Goal: Task Accomplishment & Management: Use online tool/utility

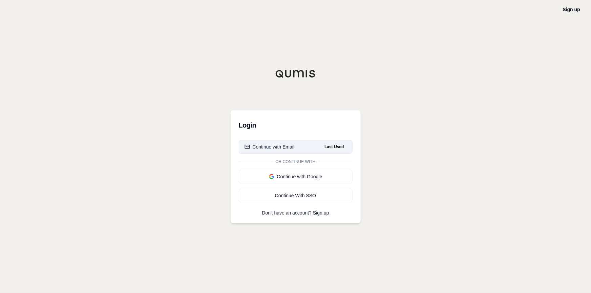
click at [305, 151] on button "Continue with Email Last Used" at bounding box center [296, 147] width 114 height 14
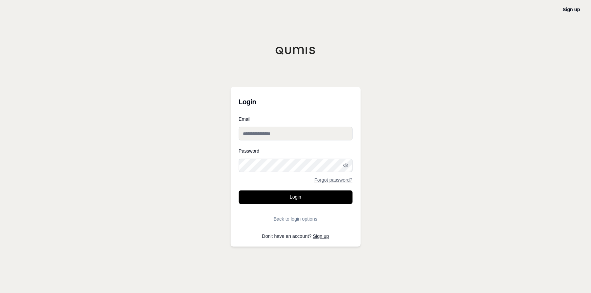
type input "**********"
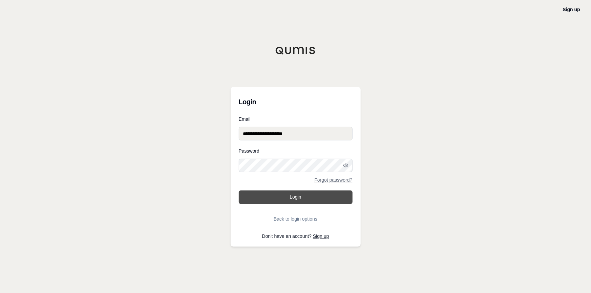
click at [293, 199] on button "Login" at bounding box center [296, 198] width 114 height 14
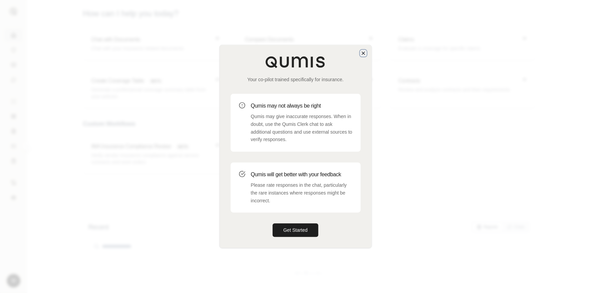
click at [362, 51] on icon "button" at bounding box center [363, 52] width 5 height 5
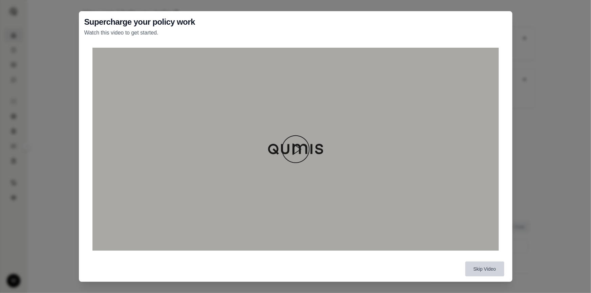
click at [496, 270] on button "Skip Video" at bounding box center [484, 269] width 39 height 15
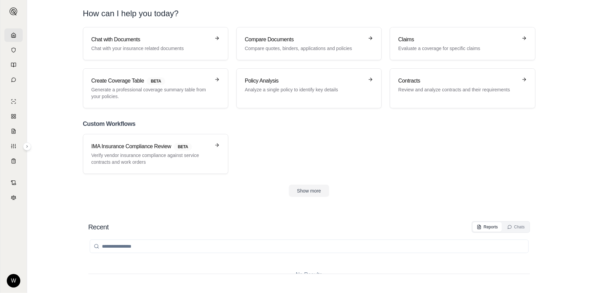
drag, startPoint x: 175, startPoint y: 139, endPoint x: 325, endPoint y: 138, distance: 149.7
click at [329, 138] on div "IMA Insurance Compliance Review BETA Verify vendor insurance compliance against…" at bounding box center [309, 154] width 453 height 40
click at [331, 152] on div "IMA Insurance Compliance Review BETA Verify vendor insurance compliance against…" at bounding box center [309, 154] width 453 height 40
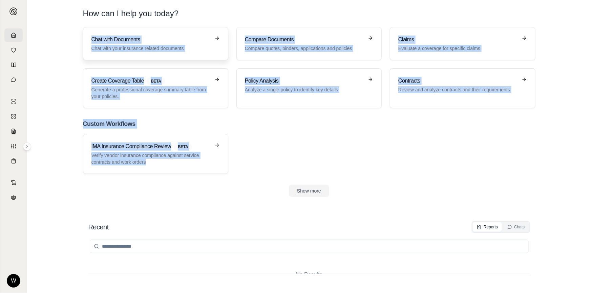
drag, startPoint x: 325, startPoint y: 157, endPoint x: 88, endPoint y: 28, distance: 269.5
click at [88, 28] on div "Chat with Documents Chat with your insurance related documents Compare Document…" at bounding box center [309, 112] width 474 height 170
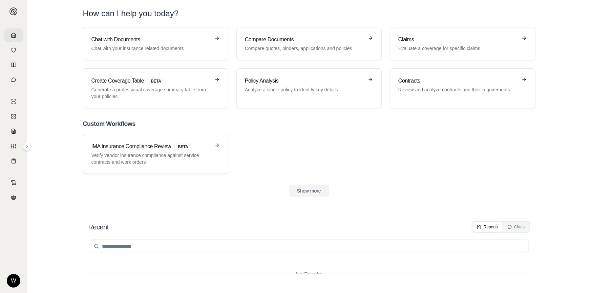
click at [78, 12] on header "How can I help you today?" at bounding box center [309, 13] width 474 height 27
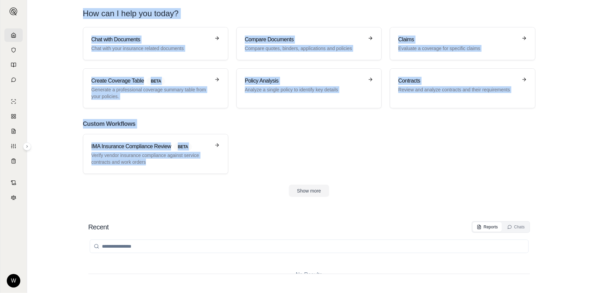
drag, startPoint x: 84, startPoint y: 15, endPoint x: 273, endPoint y: 157, distance: 236.1
click at [273, 157] on main "How can I help you today? Chat with Documents Chat with your insurance related …" at bounding box center [309, 146] width 564 height 293
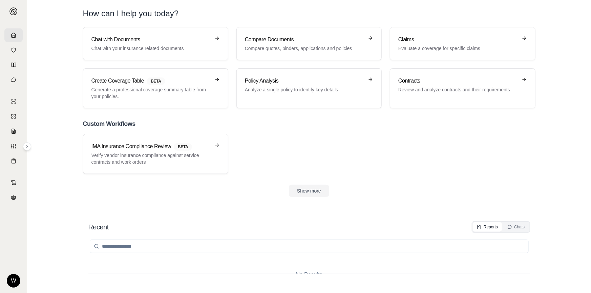
click at [273, 157] on div "IMA Insurance Compliance Review BETA Verify vendor insurance compliance against…" at bounding box center [309, 154] width 453 height 40
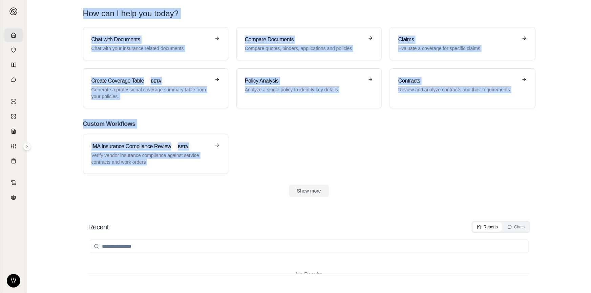
drag, startPoint x: 273, startPoint y: 157, endPoint x: 80, endPoint y: 9, distance: 243.6
click at [80, 9] on main "How can I help you today? Chat with Documents Chat with your insurance related …" at bounding box center [309, 146] width 564 height 293
click at [80, 8] on header "How can I help you today?" at bounding box center [309, 13] width 474 height 27
drag, startPoint x: 80, startPoint y: 8, endPoint x: 267, endPoint y: 158, distance: 240.1
click at [267, 158] on main "How can I help you today? Chat with Documents Chat with your insurance related …" at bounding box center [309, 146] width 564 height 293
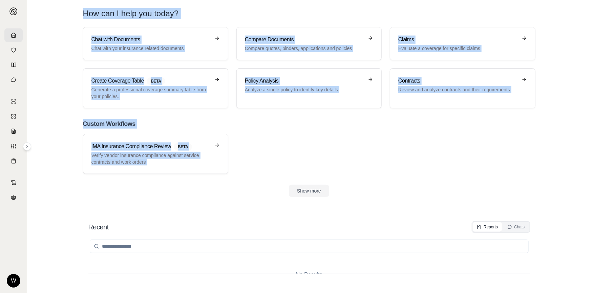
click at [269, 159] on div "IMA Insurance Compliance Review BETA Verify vendor insurance compliance against…" at bounding box center [309, 154] width 453 height 40
click at [171, 54] on link "Chat with Documents Chat with your insurance related documents" at bounding box center [155, 43] width 145 height 33
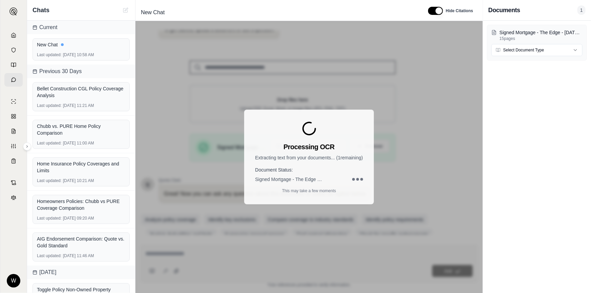
scroll to position [71, 0]
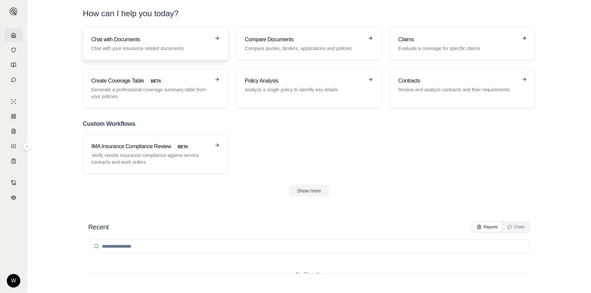
click at [193, 52] on link "Chat with Documents Chat with your insurance related documents" at bounding box center [155, 43] width 145 height 33
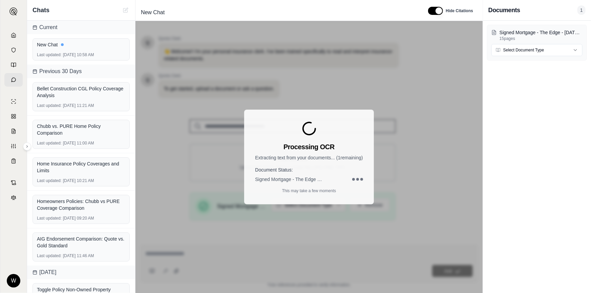
scroll to position [71, 0]
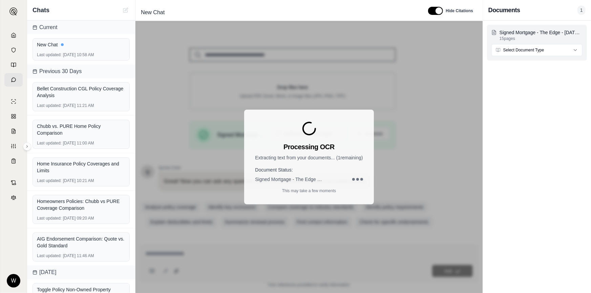
click at [573, 54] on html "W Chats Current New Chat Last updated: Sep 9, 2025, 10:58 AM Previous 30 Days B…" at bounding box center [295, 146] width 591 height 293
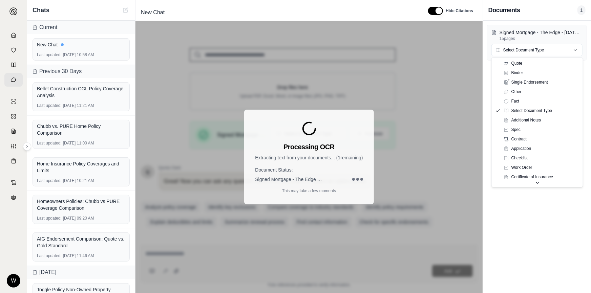
scroll to position [0, 0]
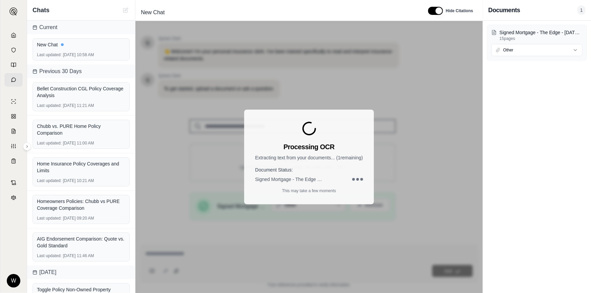
click at [520, 100] on div "Signed Mortgage - The Edge - May 18, 2022 (00308306xA40D8).pdf 15 pages Other" at bounding box center [537, 157] width 108 height 273
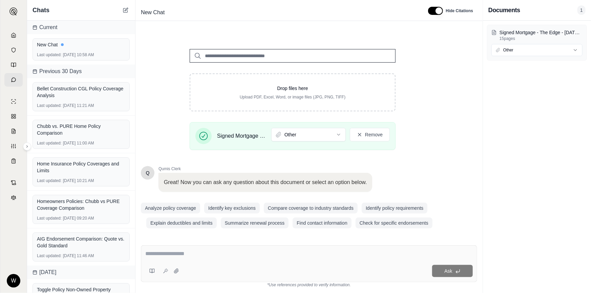
scroll to position [71, 0]
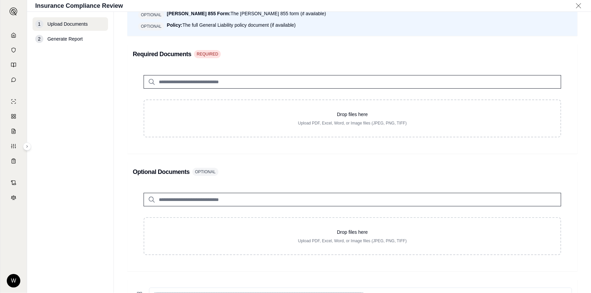
scroll to position [123, 0]
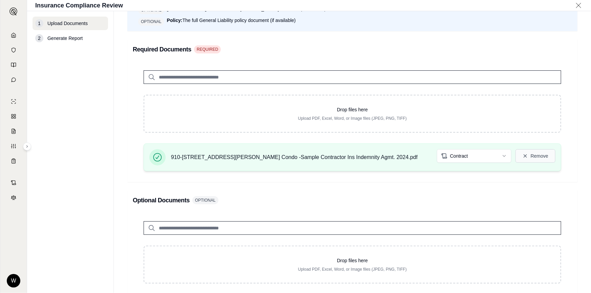
click at [532, 153] on button "Remove" at bounding box center [536, 156] width 40 height 14
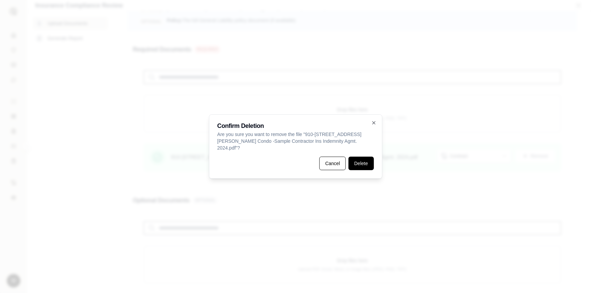
click at [358, 159] on button "Delete" at bounding box center [361, 164] width 25 height 14
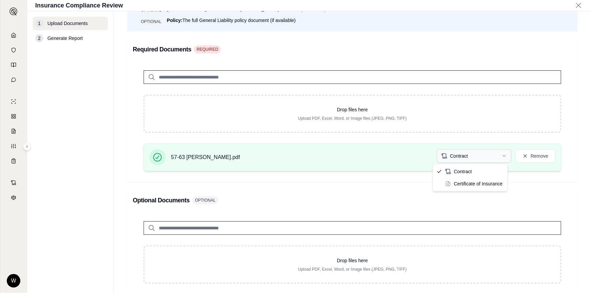
click at [467, 158] on html "W Insurance Compliance Review 1 Upload Documents 2 Generate Report Upload Docum…" at bounding box center [295, 146] width 591 height 293
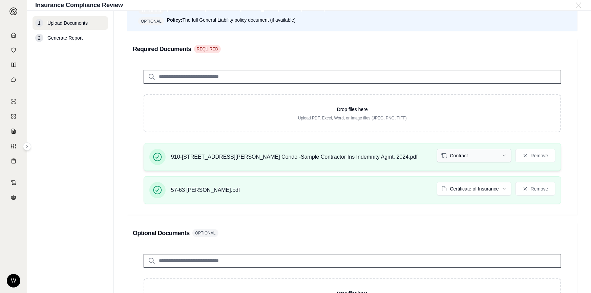
click at [456, 157] on html "W Insurance Compliance Review 1 Upload Documents 2 Generate Report Upload Docum…" at bounding box center [295, 146] width 591 height 293
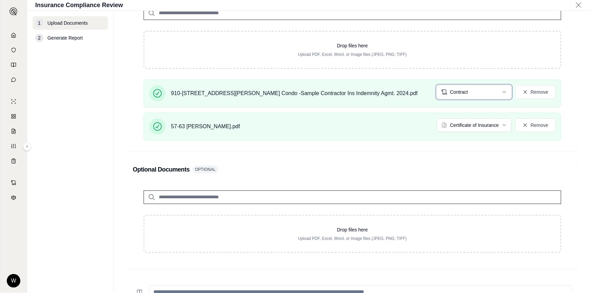
scroll to position [295, 0]
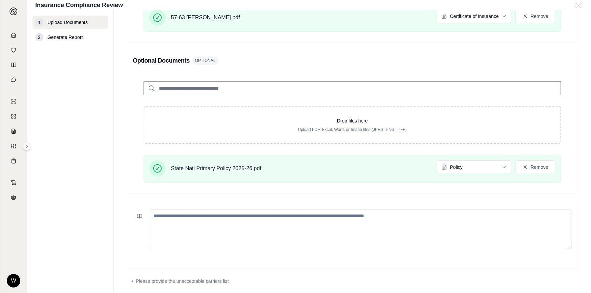
click at [402, 216] on textarea at bounding box center [360, 230] width 423 height 40
paste textarea "**********"
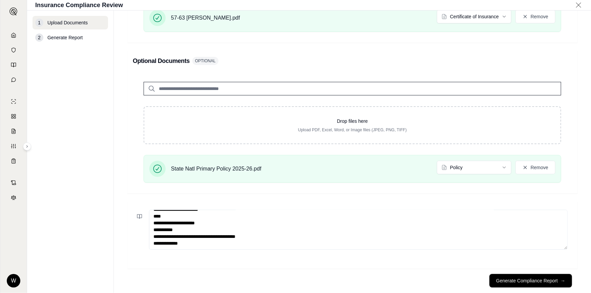
scroll to position [308, 0]
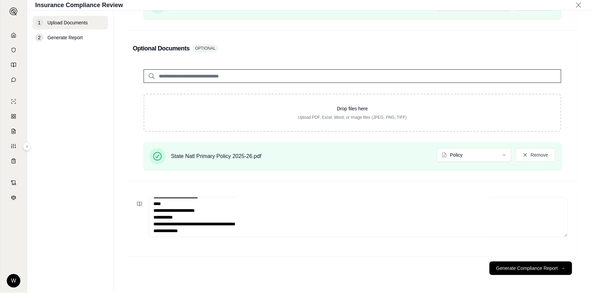
type textarea "**********"
click at [529, 267] on button "Generate Compliance Report →" at bounding box center [531, 269] width 83 height 14
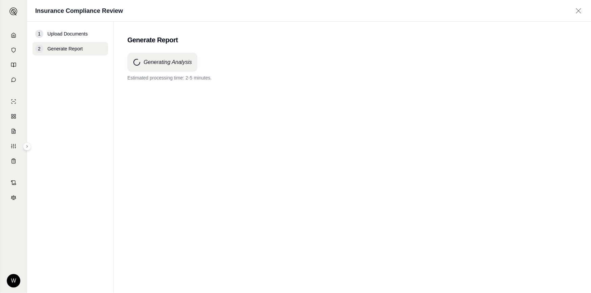
scroll to position [0, 0]
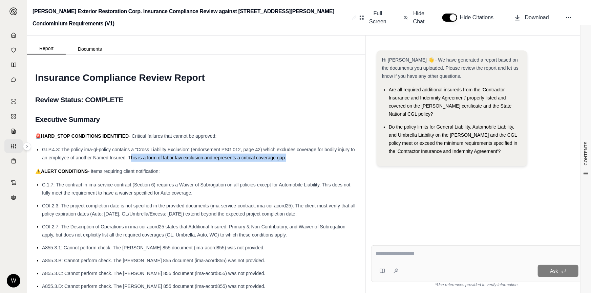
drag, startPoint x: 136, startPoint y: 159, endPoint x: 305, endPoint y: 155, distance: 169.8
click at [305, 155] on li "GLP.4.3: The policy ima-gl-policy contains a "Cross Liability Exclusion" (endor…" at bounding box center [199, 154] width 315 height 16
click at [237, 149] on span "GLP.4.3: The policy ima-gl-policy contains a "Cross Liability Exclusion" (endor…" at bounding box center [198, 154] width 313 height 14
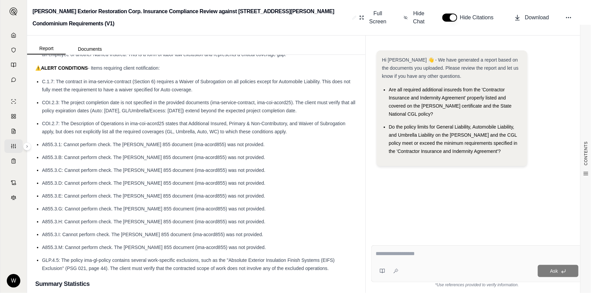
scroll to position [92, 0]
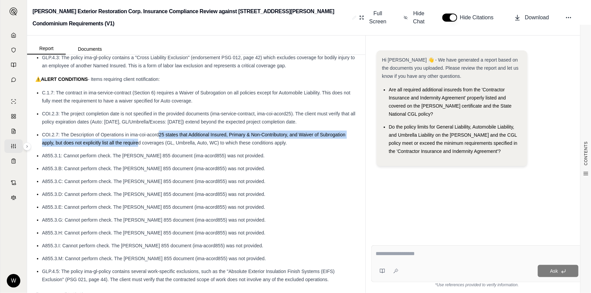
drag, startPoint x: 160, startPoint y: 134, endPoint x: 139, endPoint y: 139, distance: 21.8
click at [139, 139] on li "COI.2.7: The Description of Operations in ima-coi-acord25 states that Additiona…" at bounding box center [199, 139] width 315 height 16
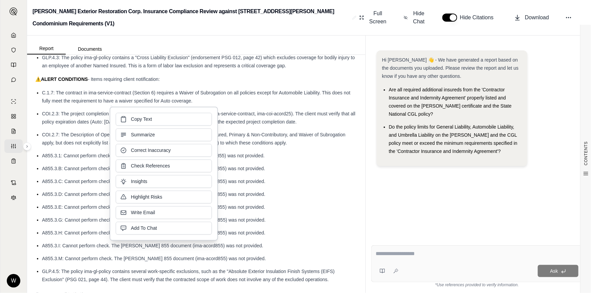
click at [70, 137] on li "COI.2.7: The Description of Operations in ima-coi-acord25 states that Additiona…" at bounding box center [199, 139] width 315 height 16
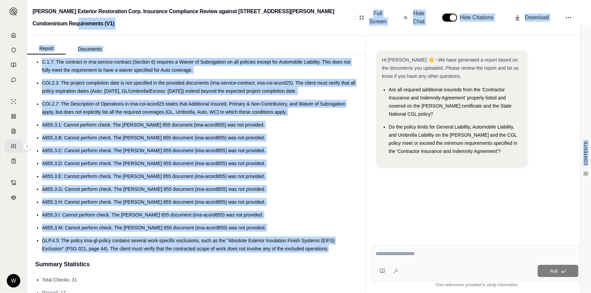
scroll to position [0, 0]
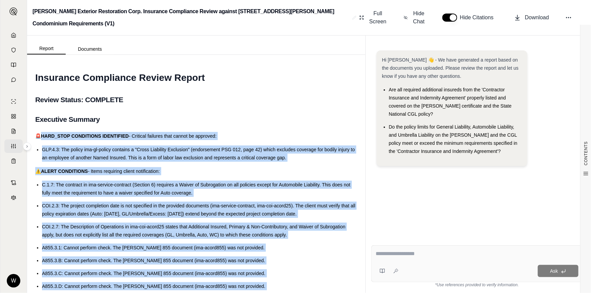
drag, startPoint x: 330, startPoint y: 250, endPoint x: 39, endPoint y: 134, distance: 313.5
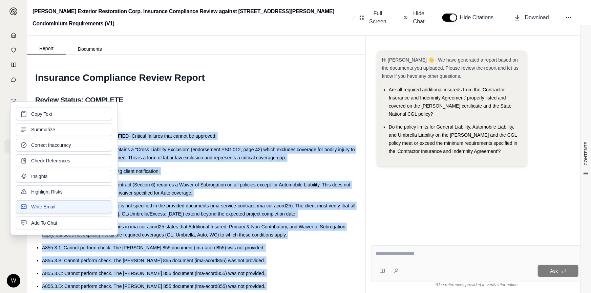
drag, startPoint x: 39, startPoint y: 134, endPoint x: 35, endPoint y: 207, distance: 73.3
click at [35, 207] on span "Write Email" at bounding box center [43, 207] width 24 height 7
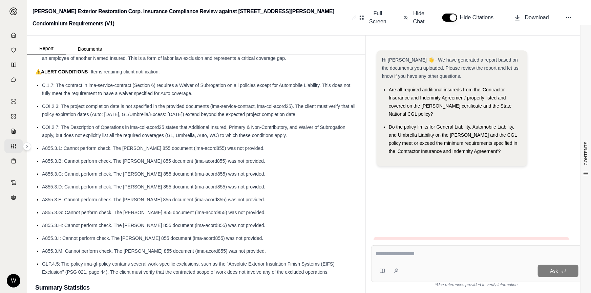
scroll to position [154, 0]
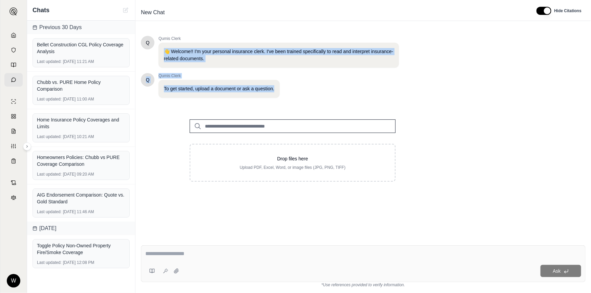
drag, startPoint x: 275, startPoint y: 90, endPoint x: 164, endPoint y: 47, distance: 118.9
click at [164, 47] on div "Q Qumis Clerk 👋 Welcome!! I'm your personal insurance clerk. I've been trained …" at bounding box center [293, 67] width 304 height 62
click at [337, 91] on div "Q Qumis Clerk To get started, upload a document or ask a question." at bounding box center [270, 85] width 258 height 25
click at [285, 92] on div "Q Qumis Clerk To get started, upload a document or ask a question." at bounding box center [270, 85] width 258 height 25
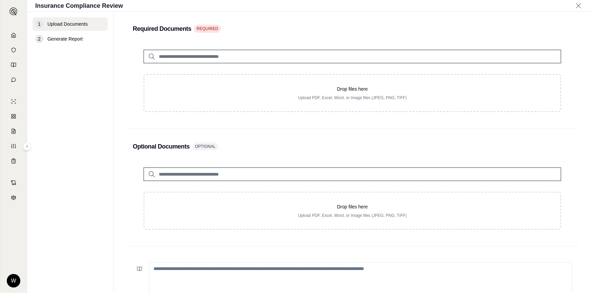
scroll to position [154, 0]
